Goal: Transaction & Acquisition: Purchase product/service

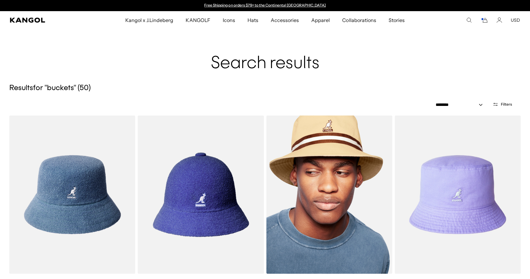
click at [331, 195] on img at bounding box center [329, 194] width 126 height 158
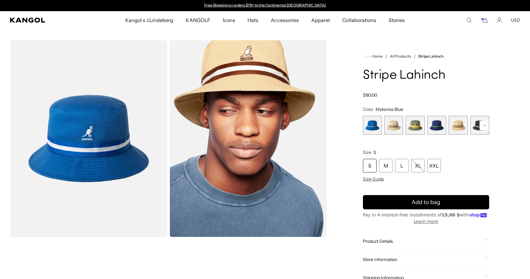
click at [482, 125] on rect at bounding box center [483, 125] width 9 height 9
click at [475, 126] on span "7 of 9" at bounding box center [479, 125] width 19 height 19
